Goal: Find contact information: Find contact information

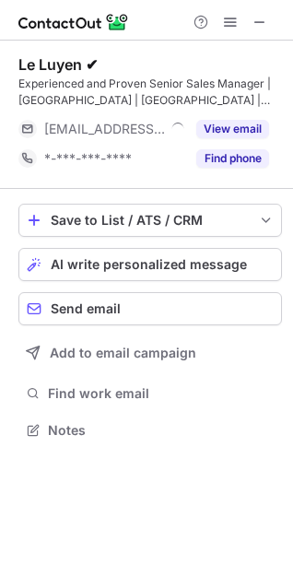
scroll to position [418, 293]
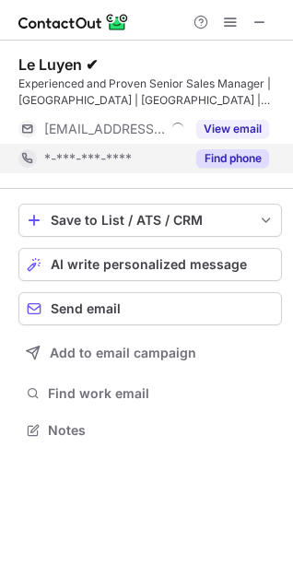
click at [246, 156] on button "Find phone" at bounding box center [232, 158] width 73 height 18
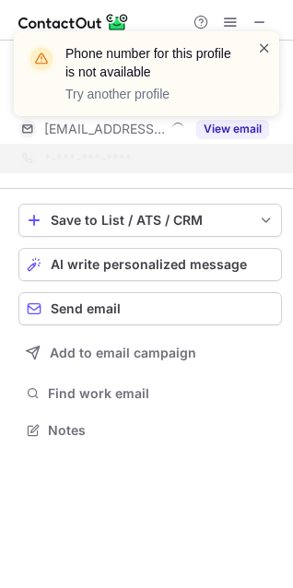
click at [266, 46] on span at bounding box center [264, 48] width 15 height 18
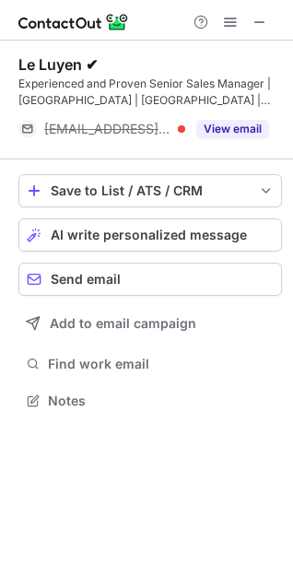
scroll to position [388, 293]
click at [257, 21] on div "Phone number for this profile is not available Try another profile" at bounding box center [146, 31] width 295 height 37
click at [257, 21] on span at bounding box center [260, 22] width 15 height 15
